Goal: Task Accomplishment & Management: Complete application form

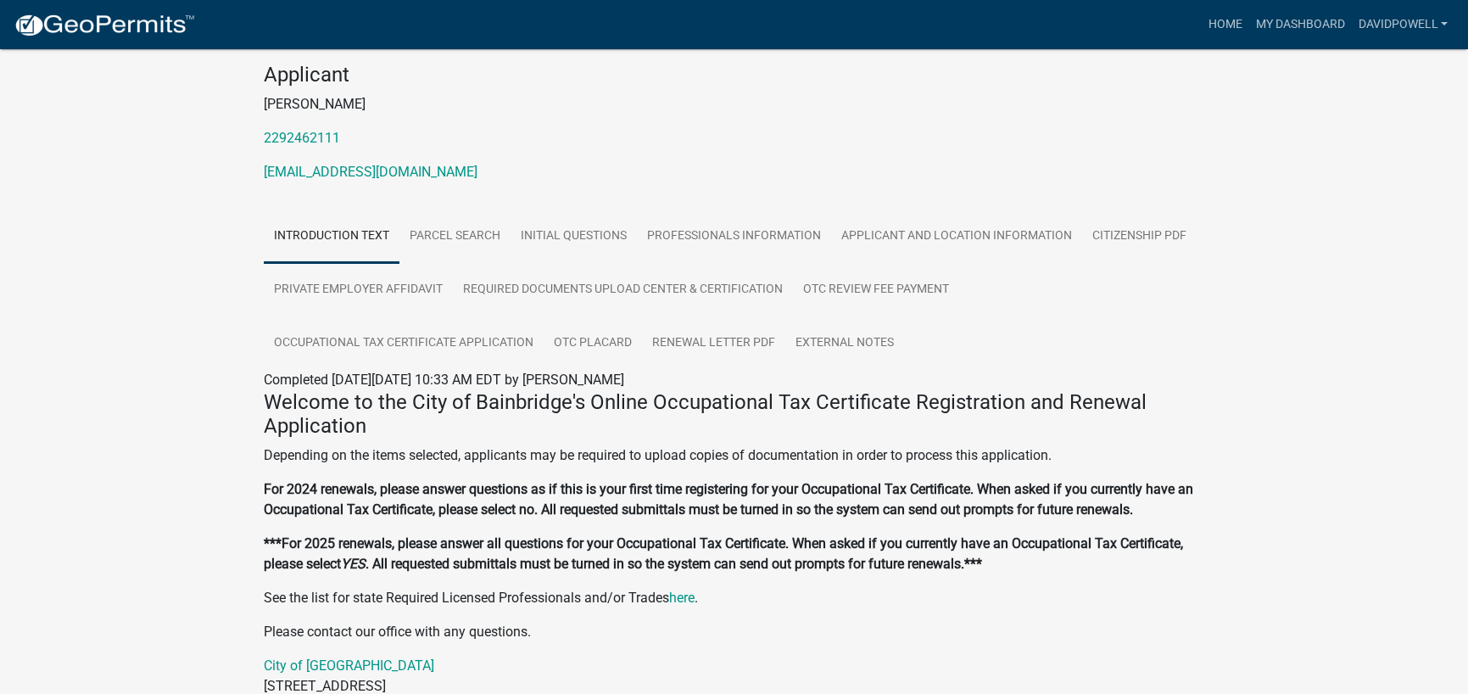
scroll to position [170, 0]
click at [460, 370] on link "Occupational Tax Certificate Application" at bounding box center [404, 342] width 280 height 54
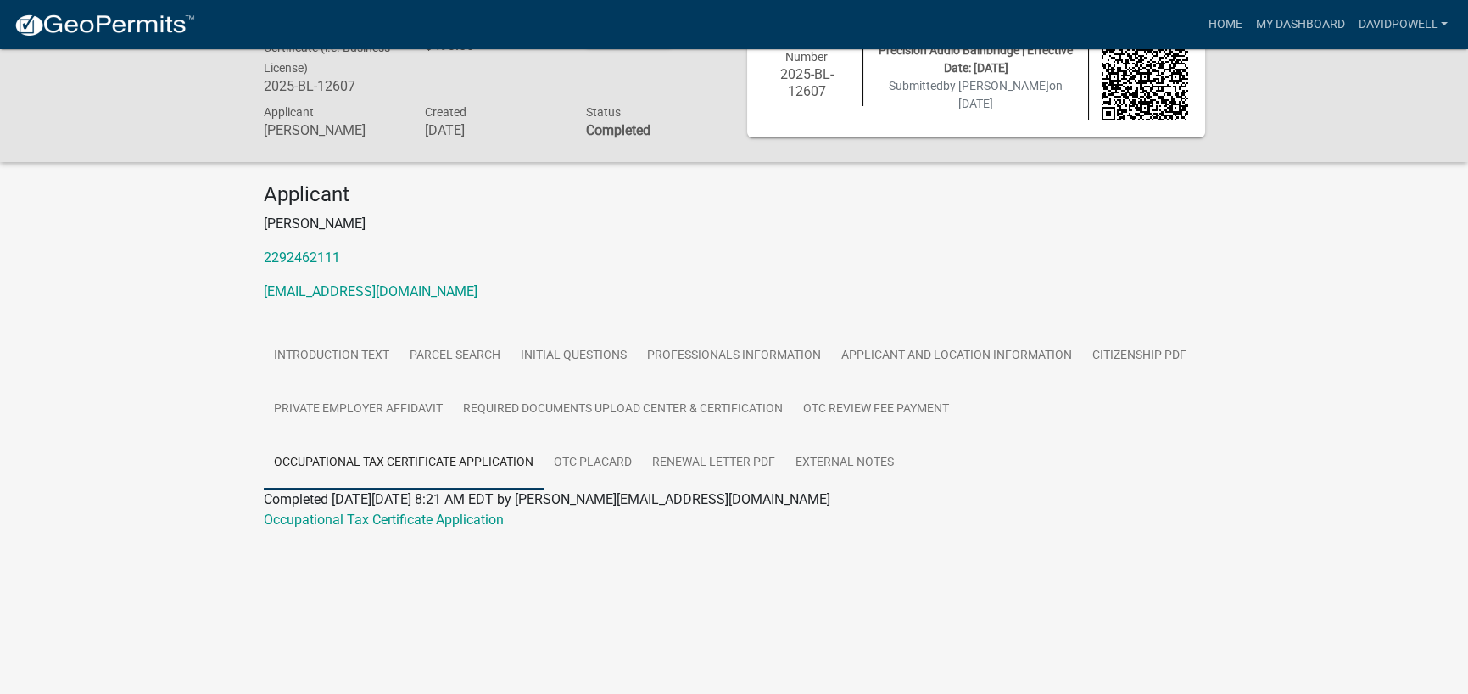
scroll to position [157, 0]
click at [510, 329] on link "Parcel search" at bounding box center [454, 356] width 111 height 54
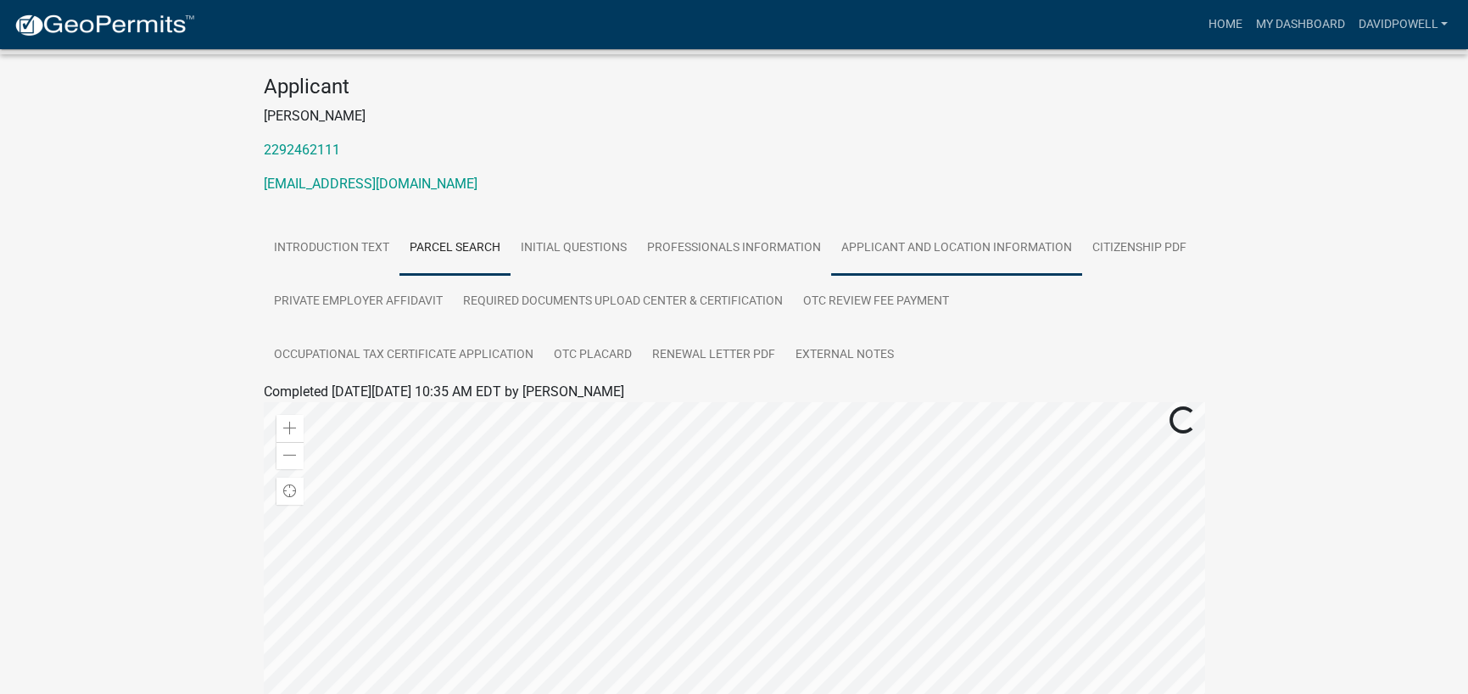
click at [831, 276] on link "Applicant and Location Information" at bounding box center [956, 248] width 251 height 54
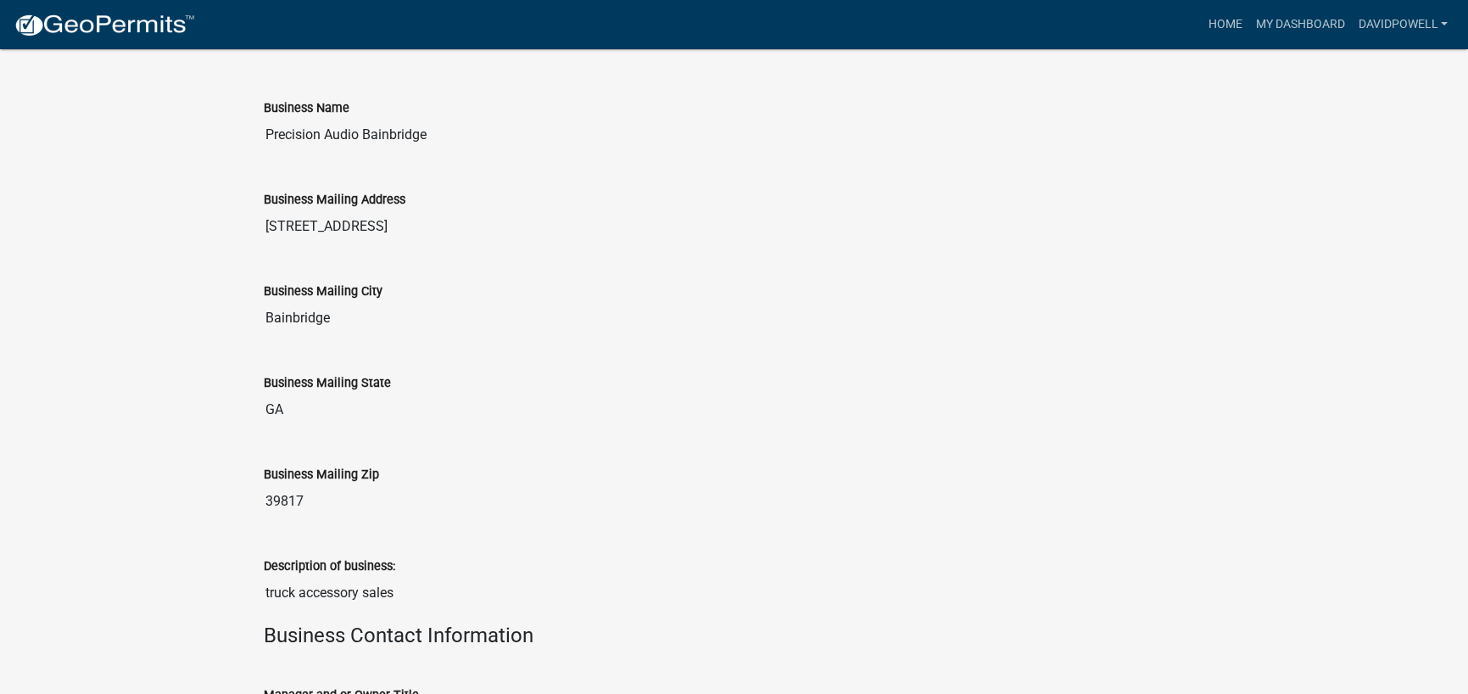
scroll to position [365, 0]
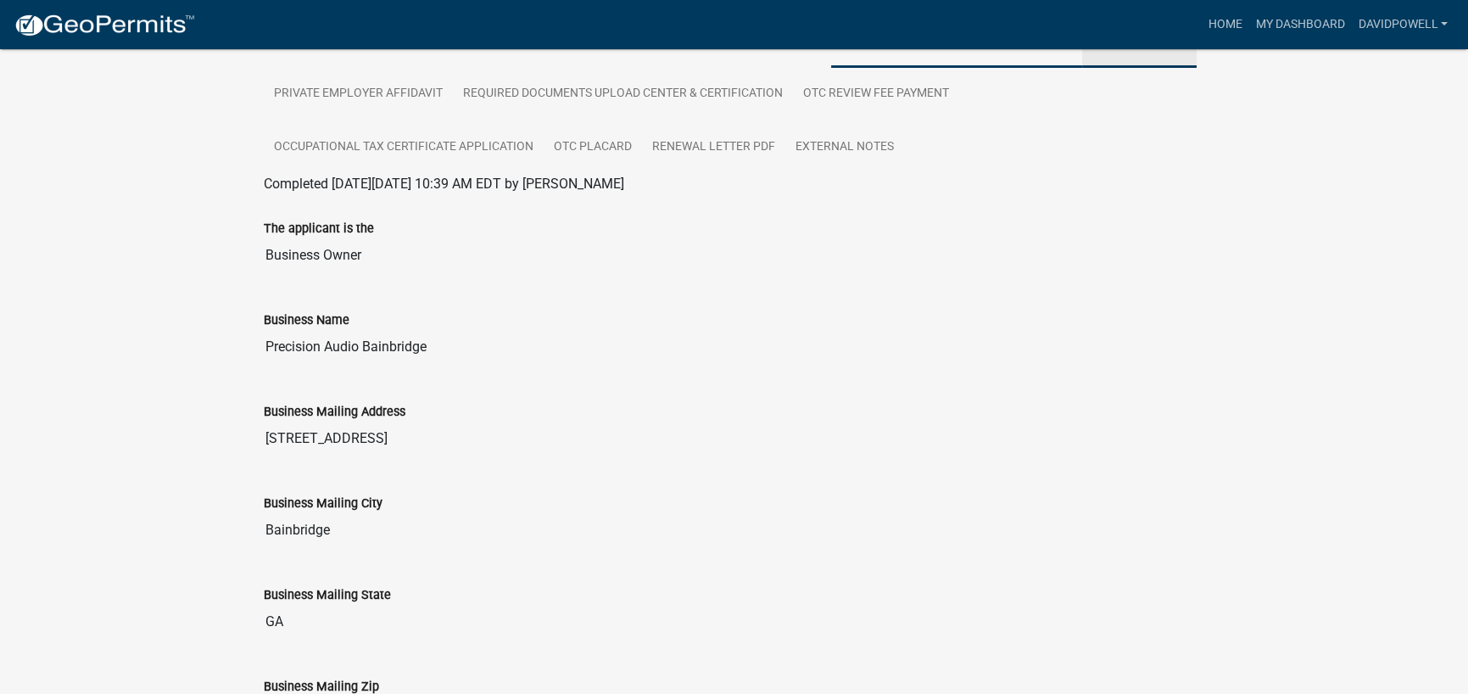
click at [1082, 68] on link "Citizenship PDF" at bounding box center [1139, 41] width 114 height 54
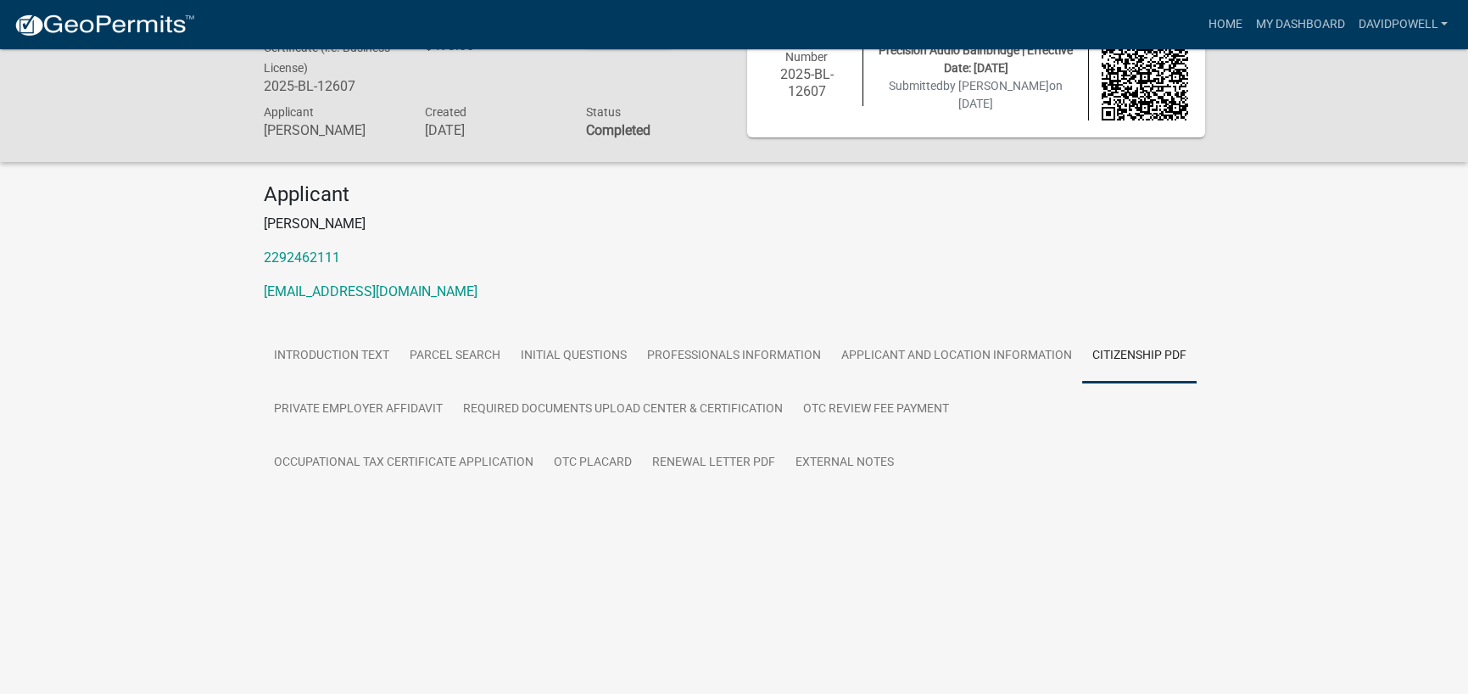
scroll to position [157, 0]
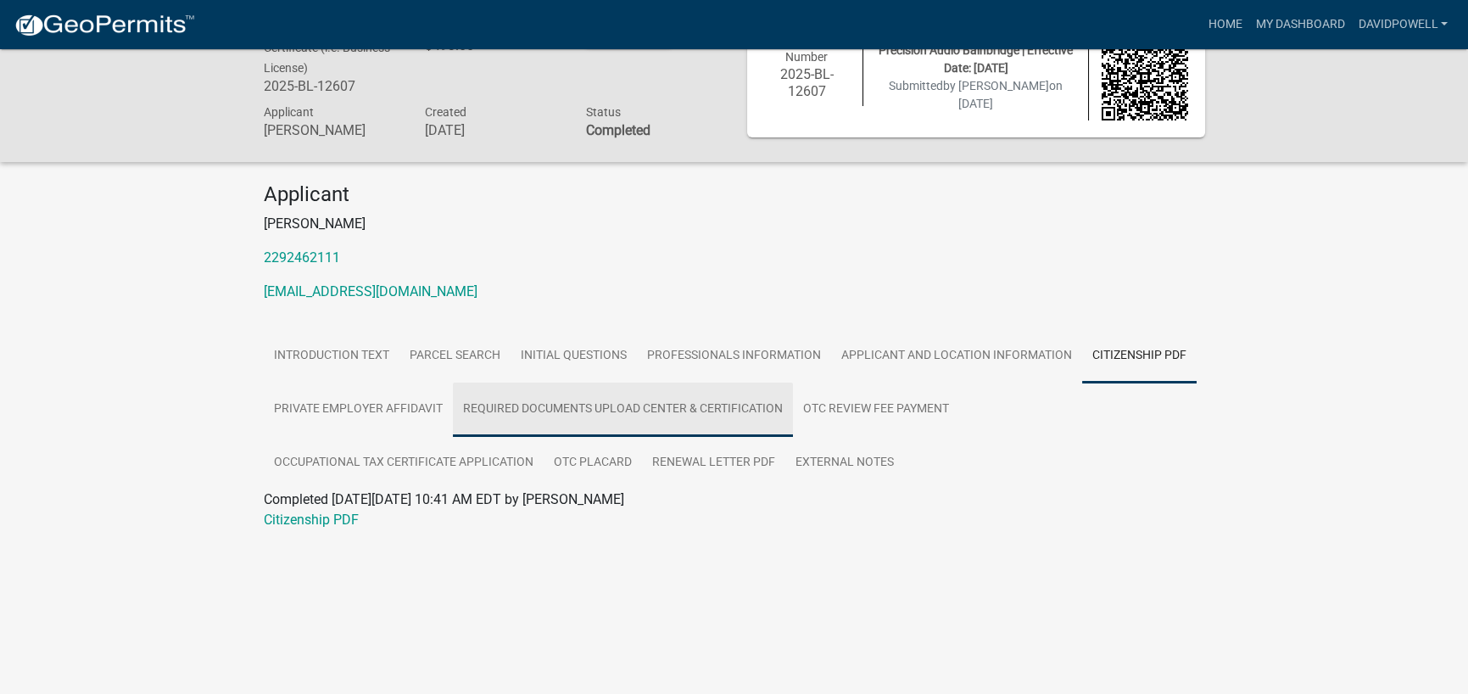
click at [497, 437] on link "Required Documents Upload Center & Certification" at bounding box center [623, 409] width 340 height 54
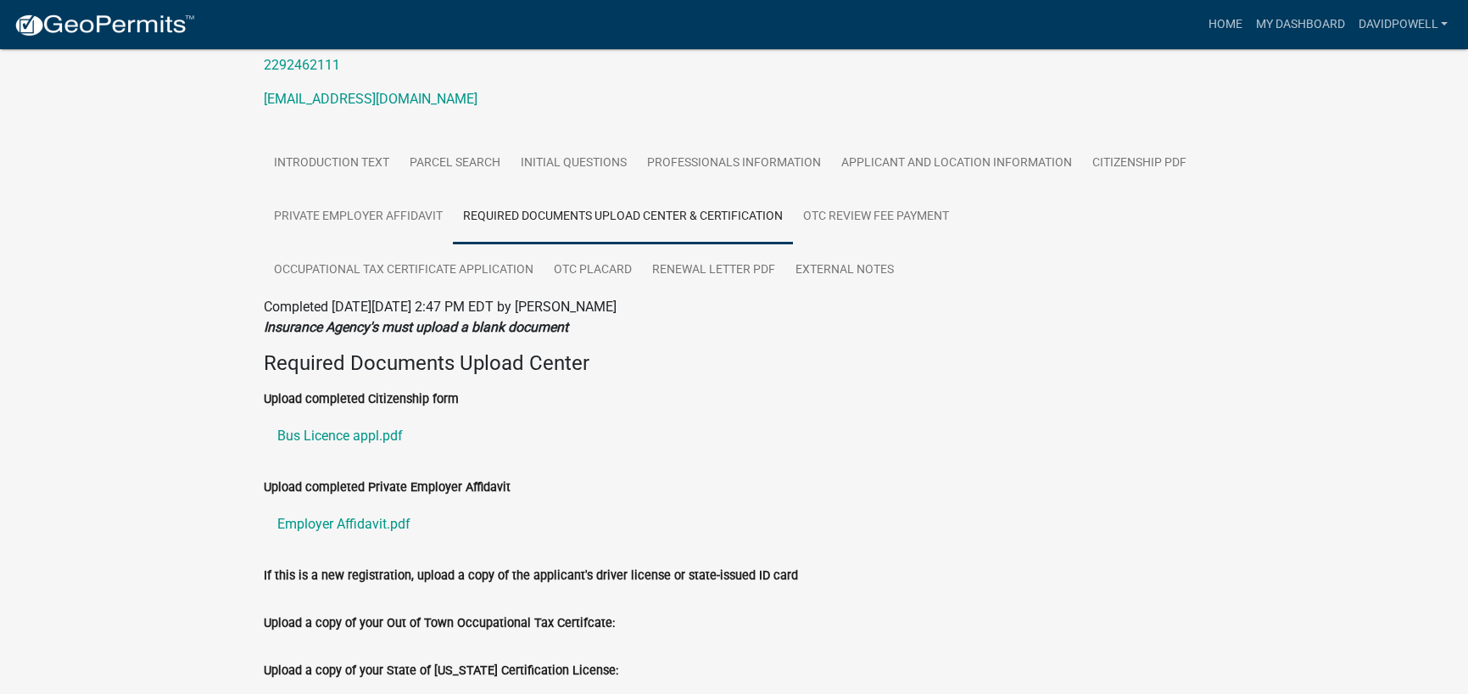
scroll to position [0, 0]
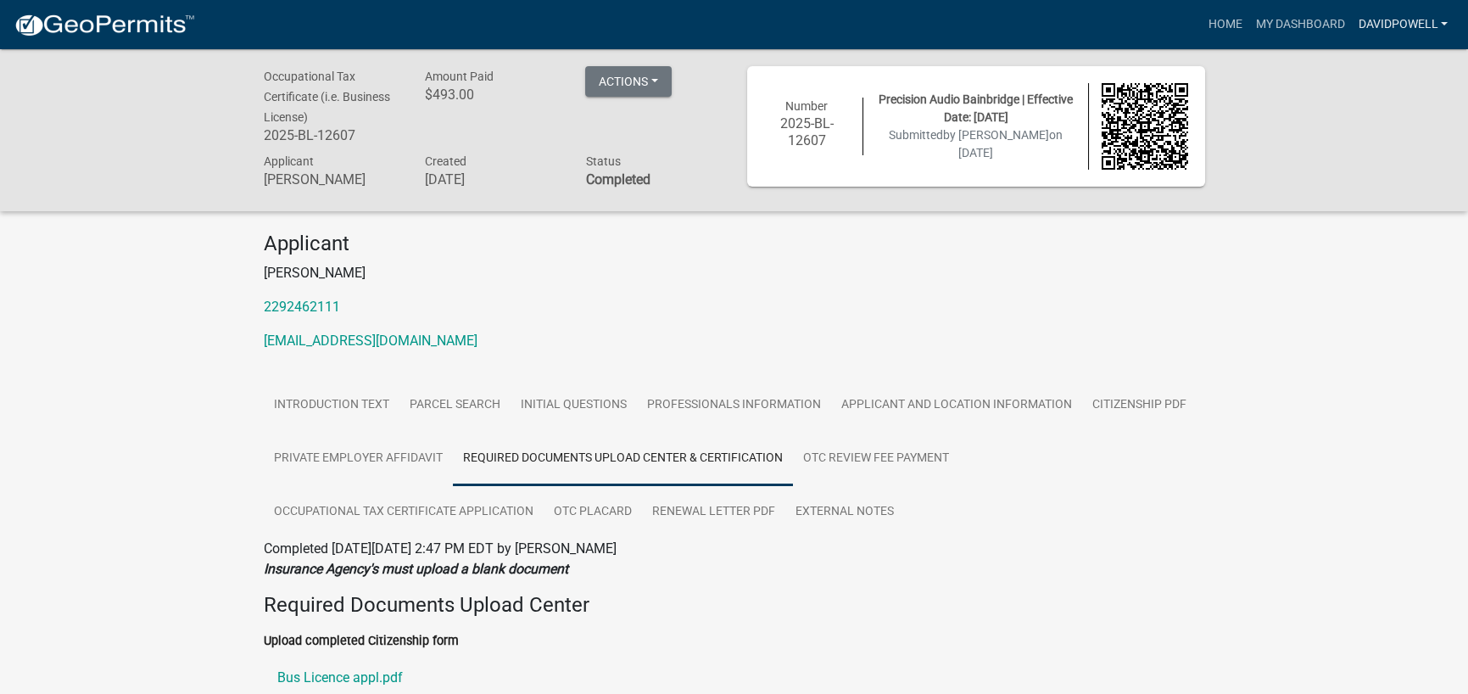
click at [1425, 29] on link "davidpowell" at bounding box center [1402, 24] width 103 height 32
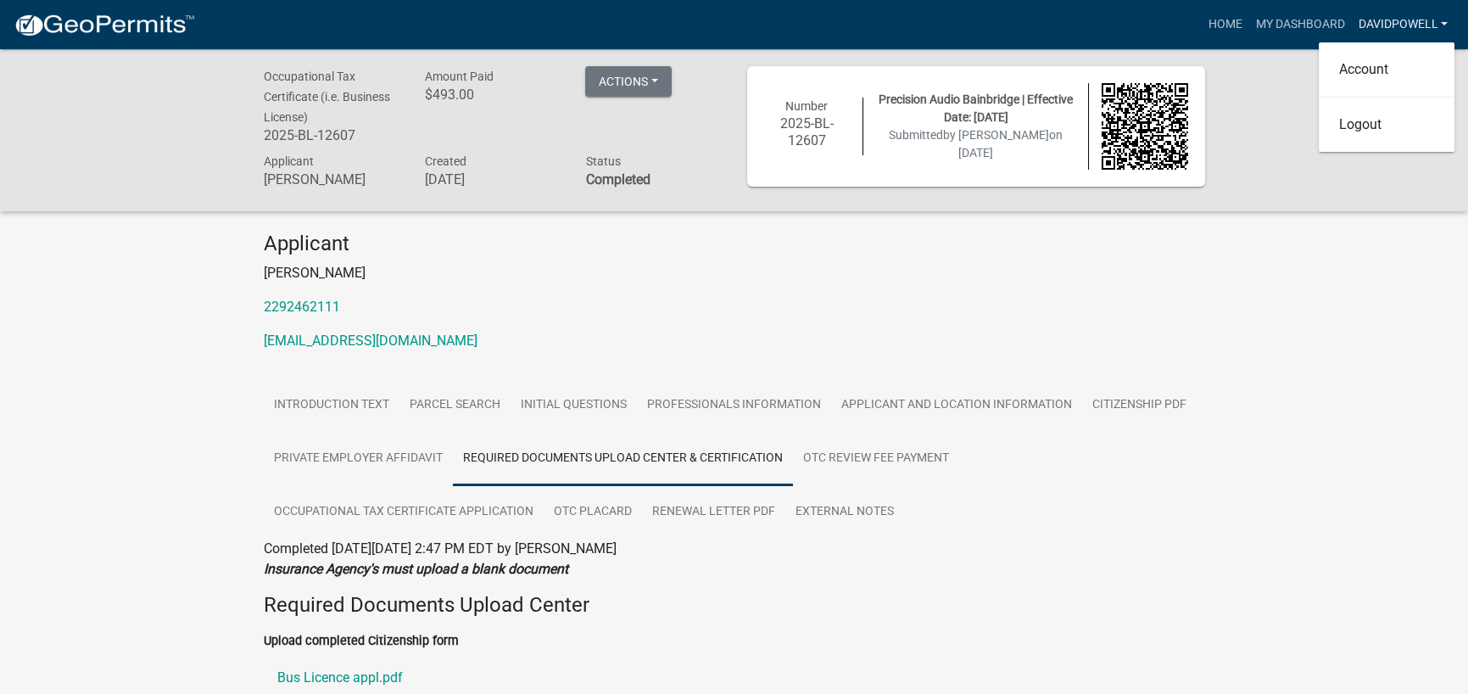
click at [1425, 29] on link "davidpowell" at bounding box center [1402, 24] width 103 height 32
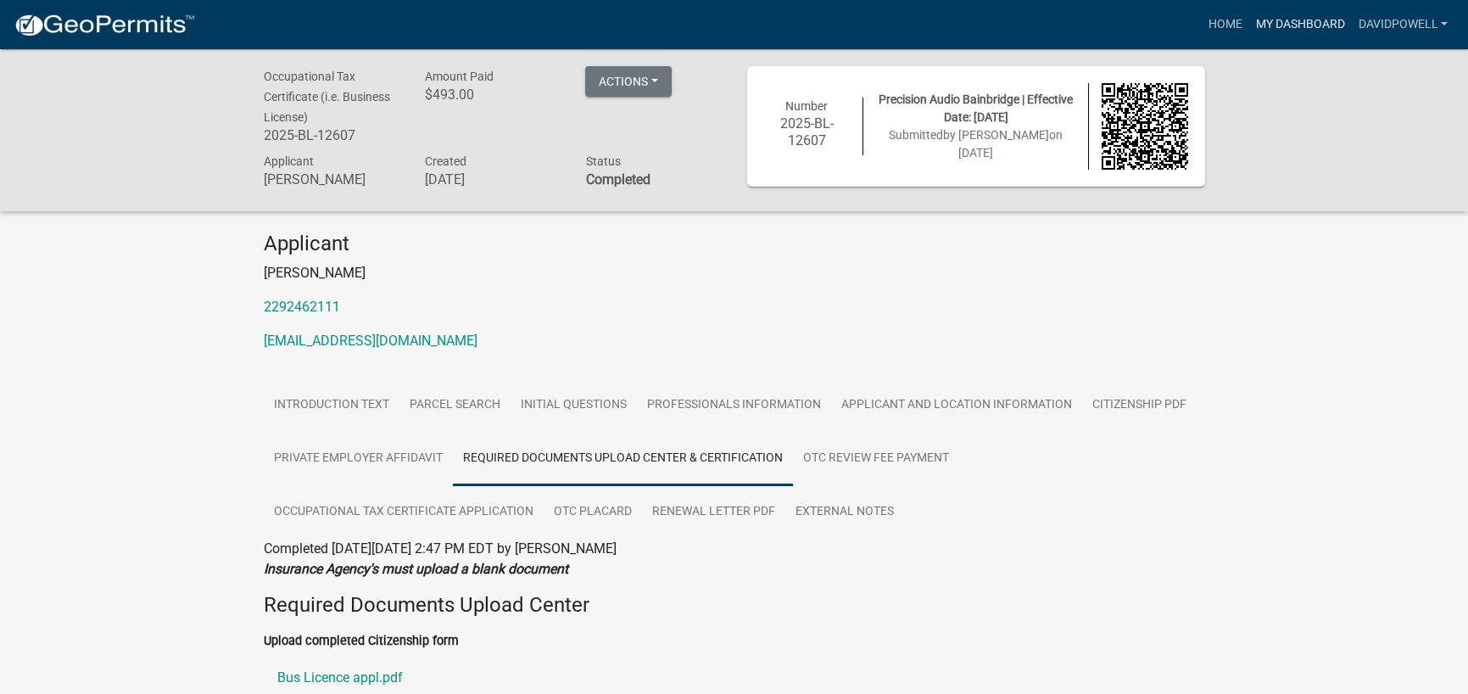
click at [1248, 31] on link "My Dashboard" at bounding box center [1299, 24] width 103 height 32
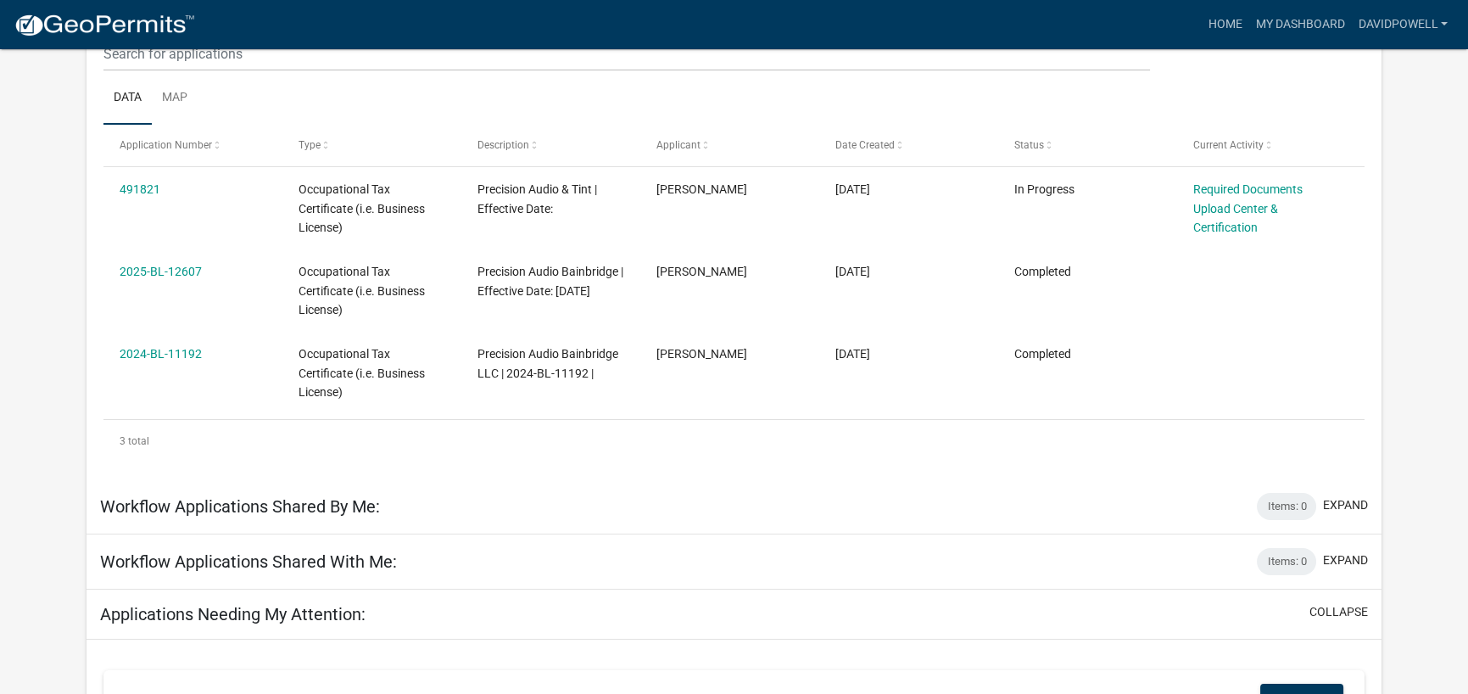
scroll to position [254, 0]
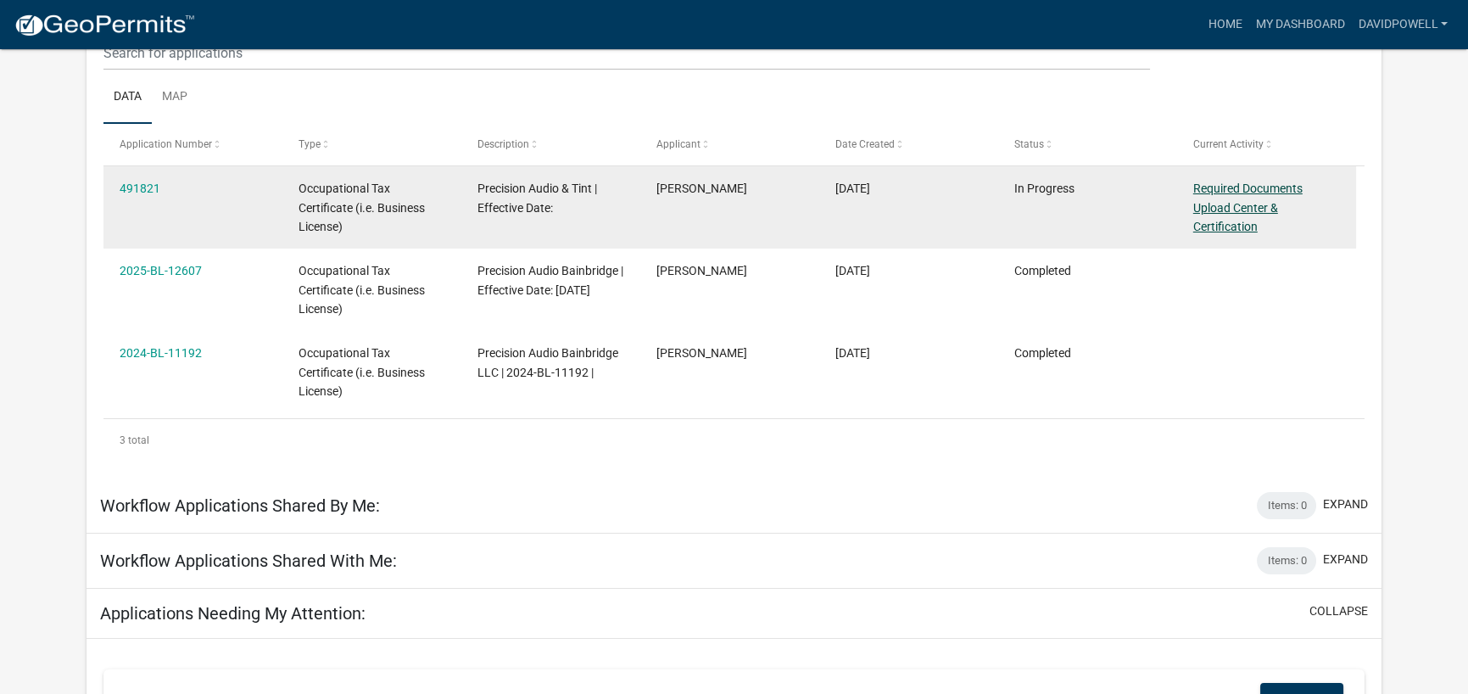
click at [1263, 234] on link "Required Documents Upload Center & Certification" at bounding box center [1247, 207] width 109 height 53
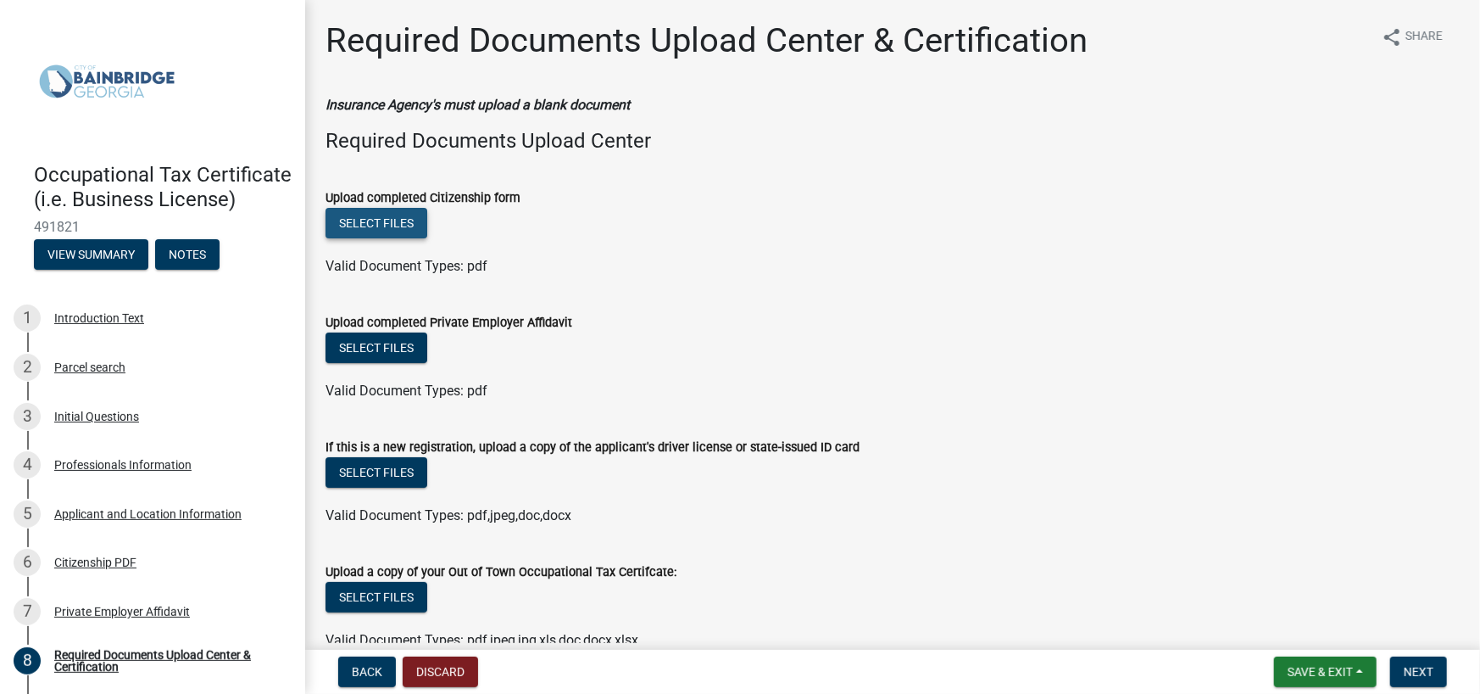
click at [382, 238] on button "Select files" at bounding box center [377, 223] width 102 height 31
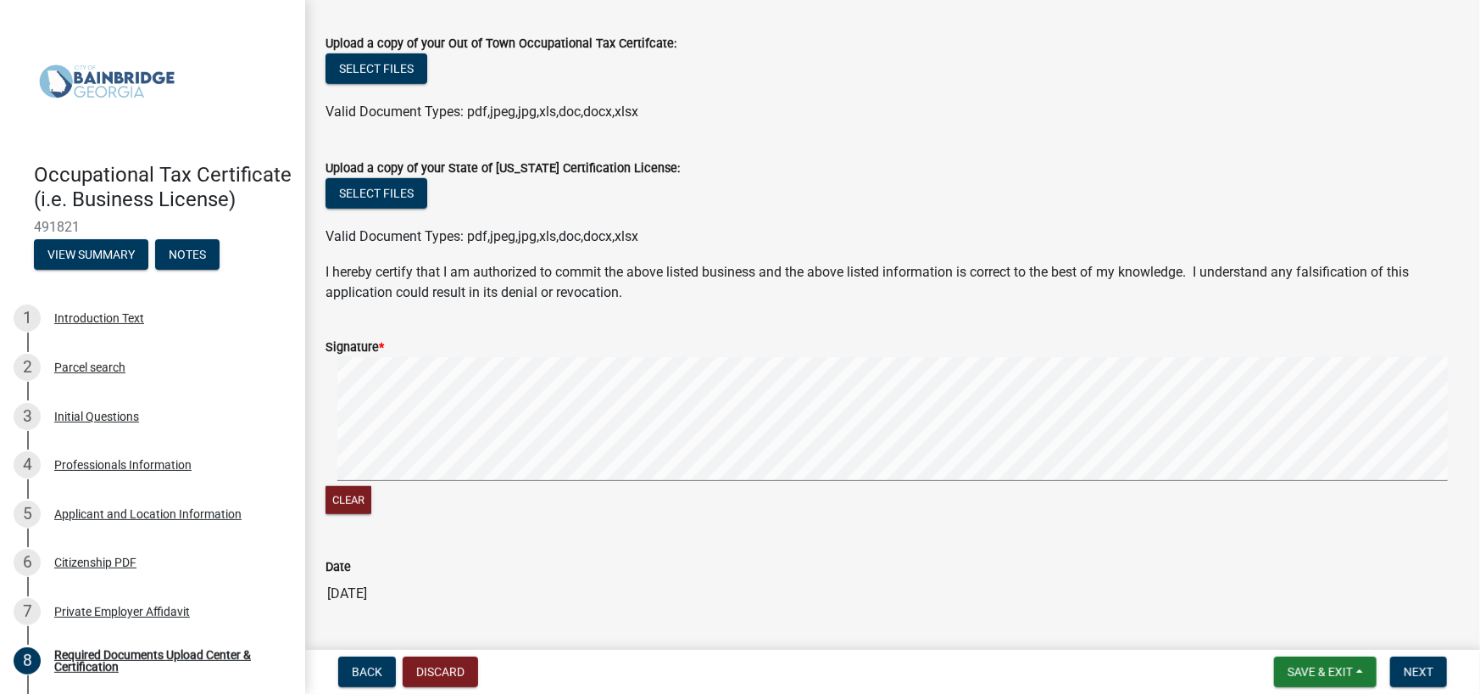
scroll to position [763, 0]
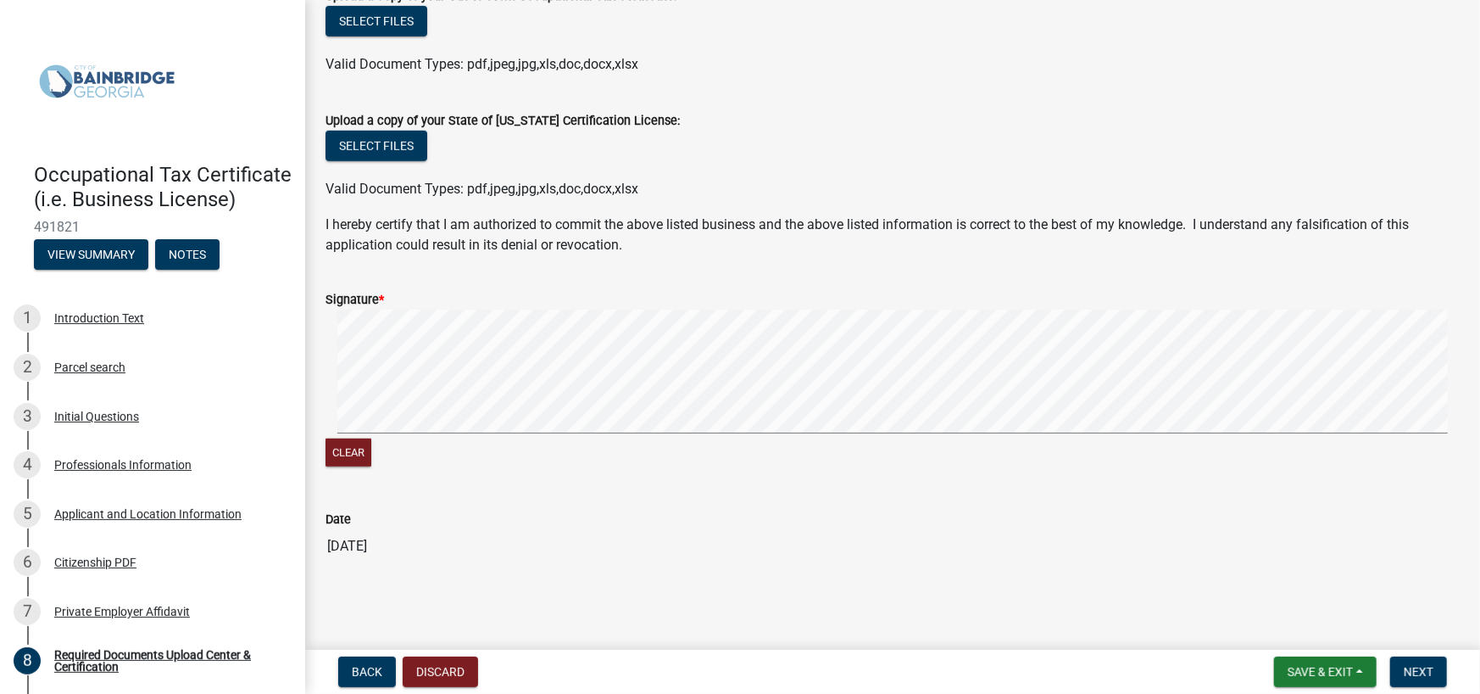
click at [357, 306] on label "Signature *" at bounding box center [355, 300] width 59 height 12
click at [565, 382] on form "Signature * Clear" at bounding box center [893, 369] width 1134 height 201
click at [561, 432] on form "Signature * Clear" at bounding box center [893, 369] width 1134 height 201
click at [515, 309] on div "Signature *" at bounding box center [893, 299] width 1134 height 20
click at [565, 309] on div "Signature *" at bounding box center [893, 299] width 1134 height 20
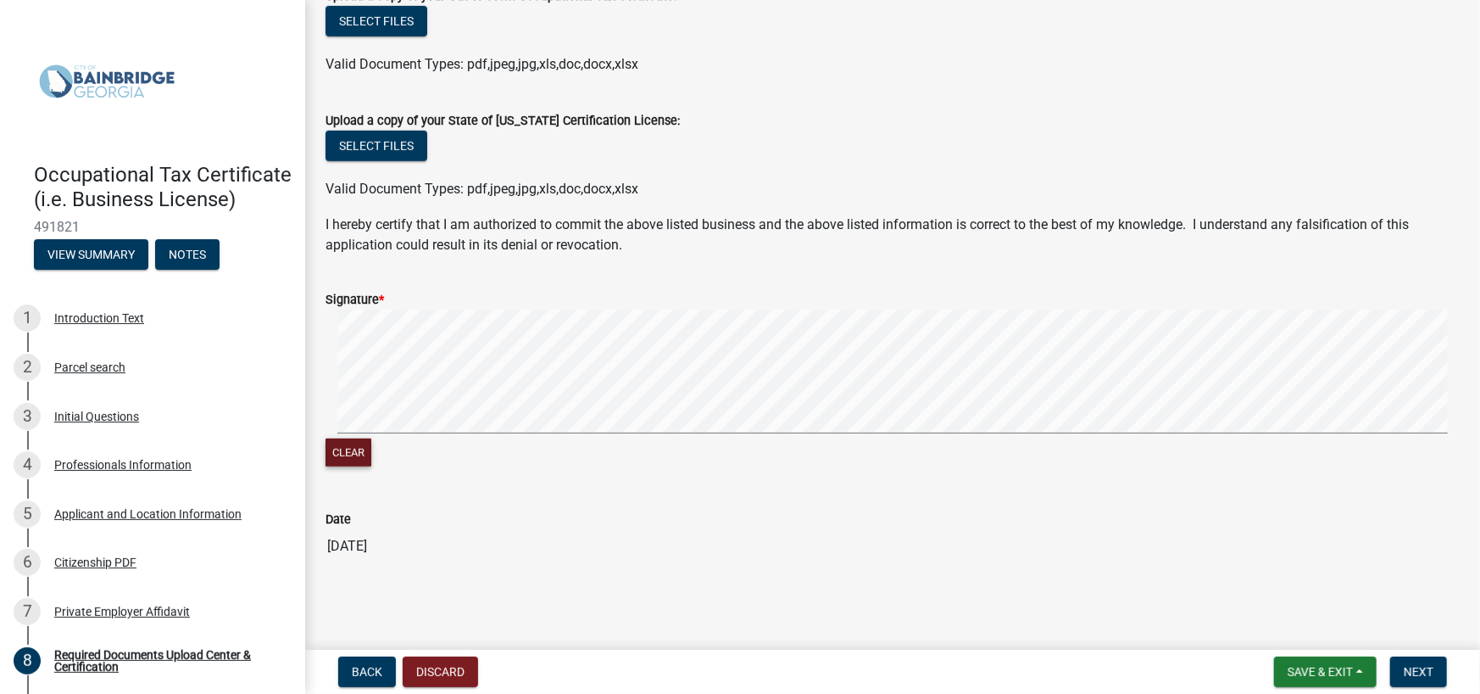
click at [354, 466] on button "Clear" at bounding box center [349, 452] width 46 height 28
click at [1404, 670] on span "Next" at bounding box center [1419, 672] width 30 height 14
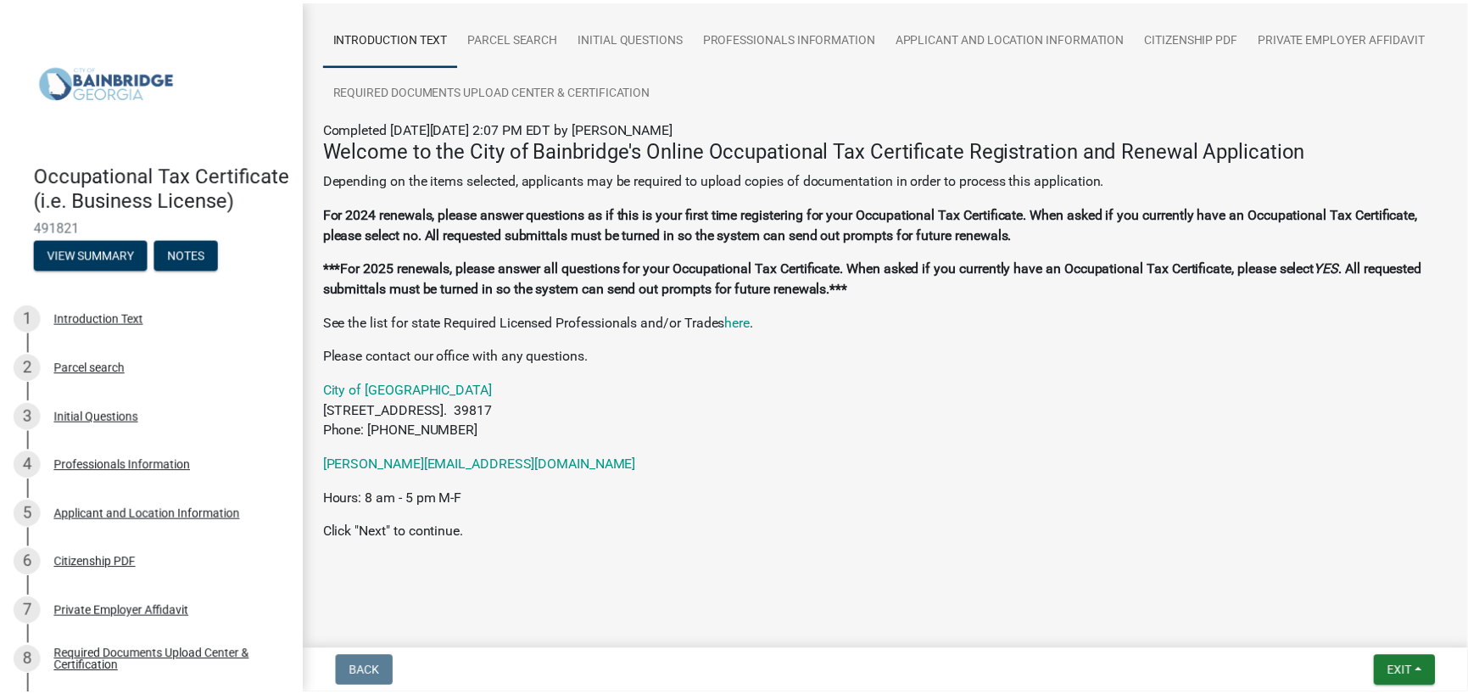
scroll to position [351, 0]
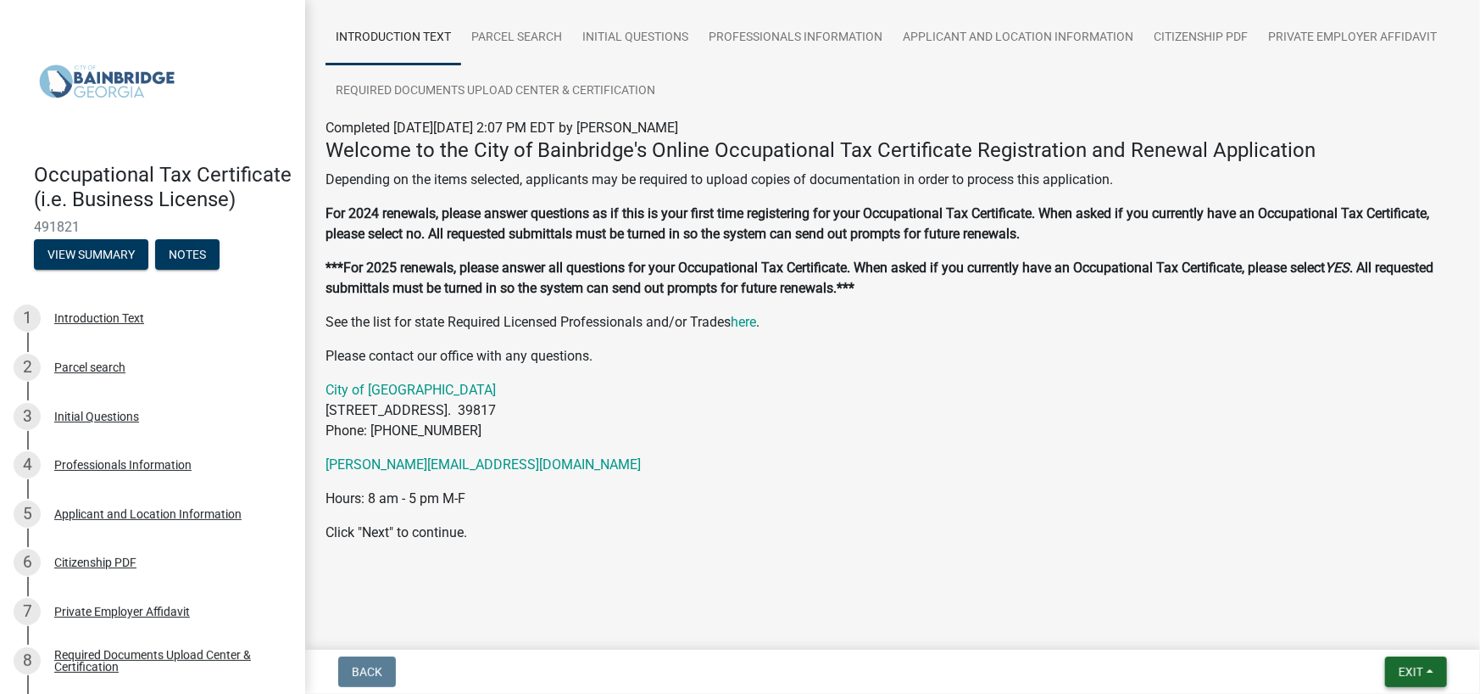
click at [1396, 656] on button "Exit" at bounding box center [1416, 671] width 62 height 31
click at [1363, 616] on button "Save & Exit" at bounding box center [1380, 619] width 136 height 41
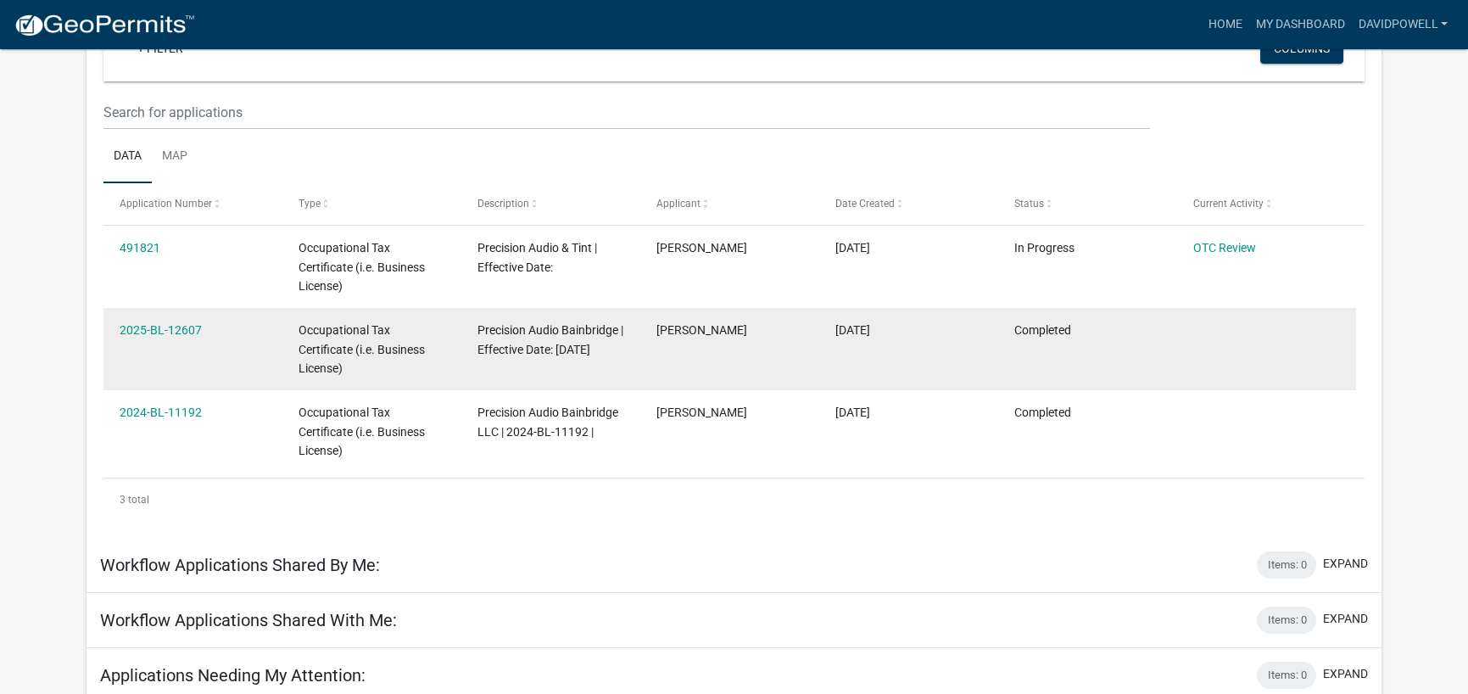
scroll to position [170, 0]
